Goal: Download file/media

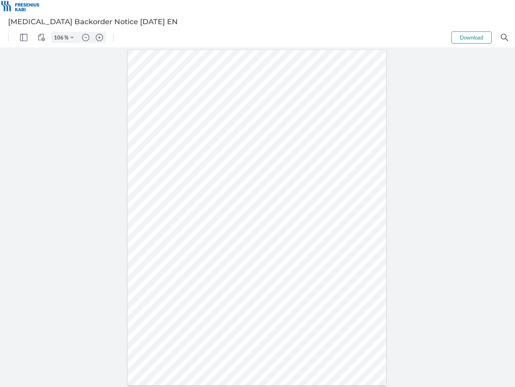
click at [24, 37] on img "Panel" at bounding box center [23, 37] width 7 height 7
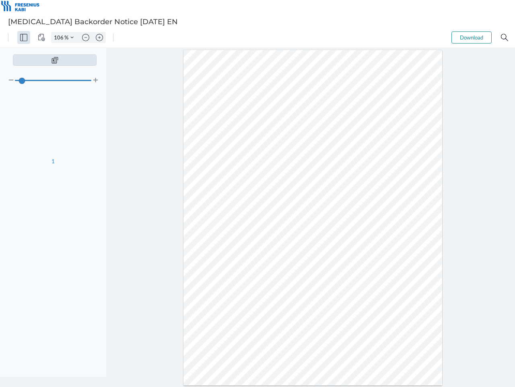
click at [41, 37] on img "View Controls" at bounding box center [41, 37] width 7 height 7
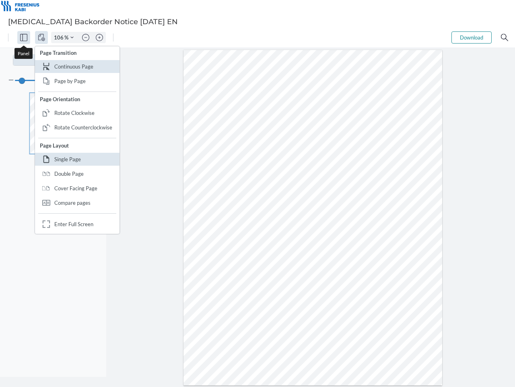
click at [60, 37] on input "106" at bounding box center [58, 37] width 13 height 7
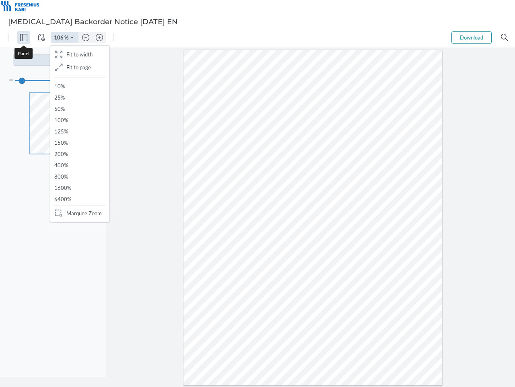
click at [72, 37] on img "Zoom Controls" at bounding box center [71, 37] width 3 height 3
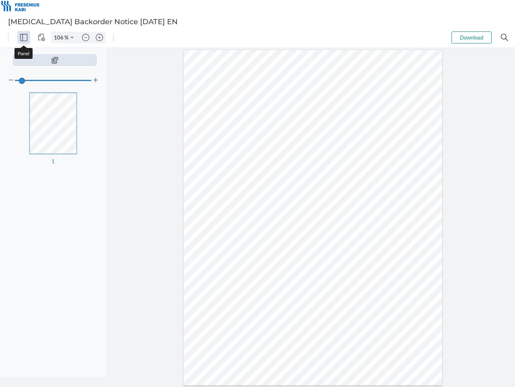
click at [86, 37] on img "Zoom out" at bounding box center [85, 37] width 7 height 7
click at [99, 37] on img "Zoom in" at bounding box center [99, 37] width 7 height 7
type input "106"
click at [472, 37] on button "Download" at bounding box center [472, 37] width 40 height 12
click at [505, 37] on img "Search" at bounding box center [504, 37] width 7 height 7
